Goal: Task Accomplishment & Management: Manage account settings

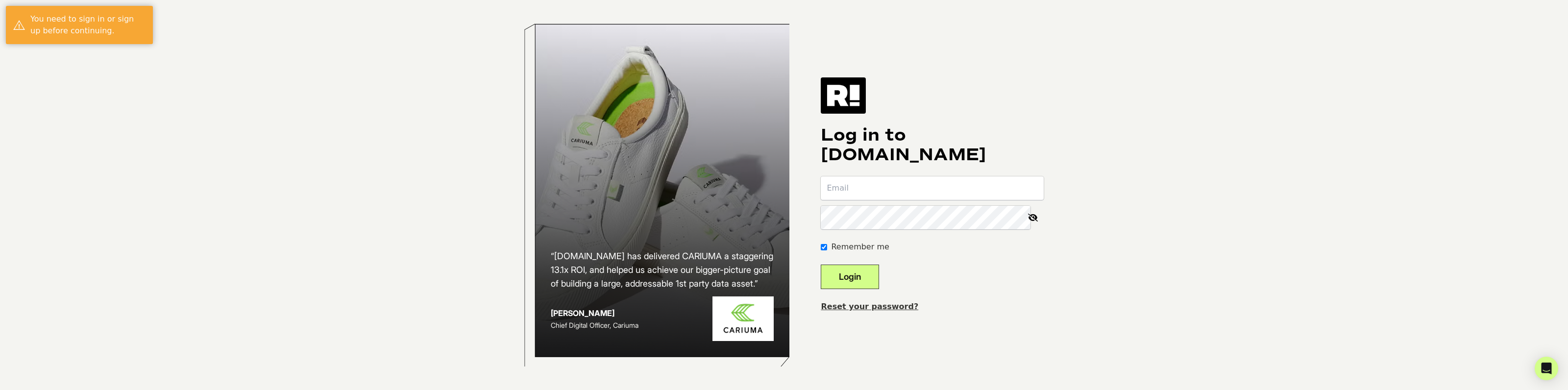
type input "[EMAIL_ADDRESS][DOMAIN_NAME]"
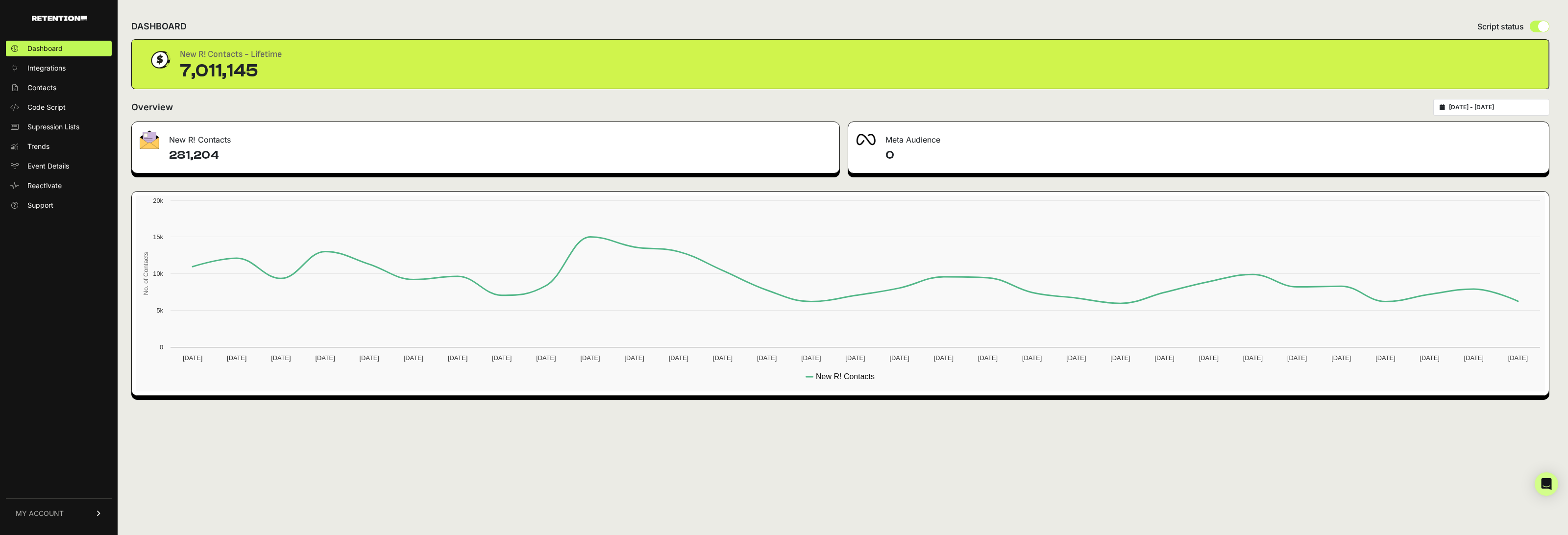
click at [80, 389] on link "MY ACCOUNT" at bounding box center [58, 513] width 106 height 30
click at [64, 389] on span "Account Details" at bounding box center [52, 422] width 50 height 10
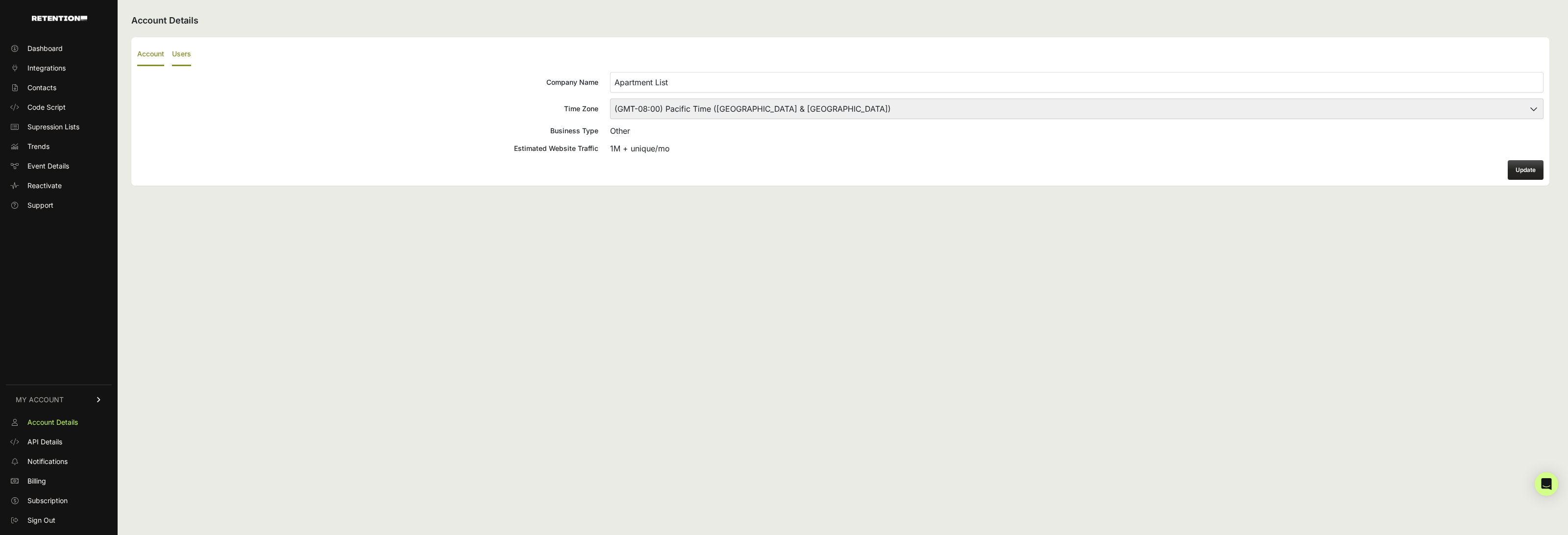
click at [186, 54] on label "Users" at bounding box center [181, 55] width 19 height 23
click at [0, 0] on input "Users" at bounding box center [0, 0] width 0 height 0
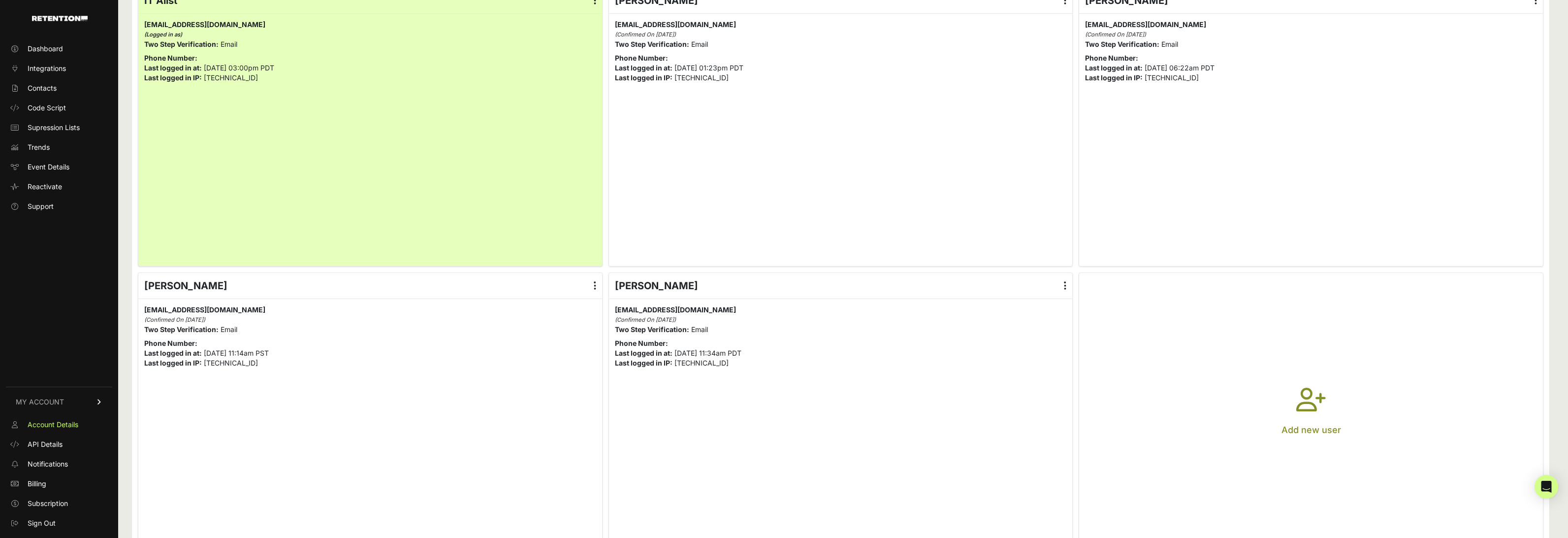
scroll to position [411, 0]
